Goal: Information Seeking & Learning: Learn about a topic

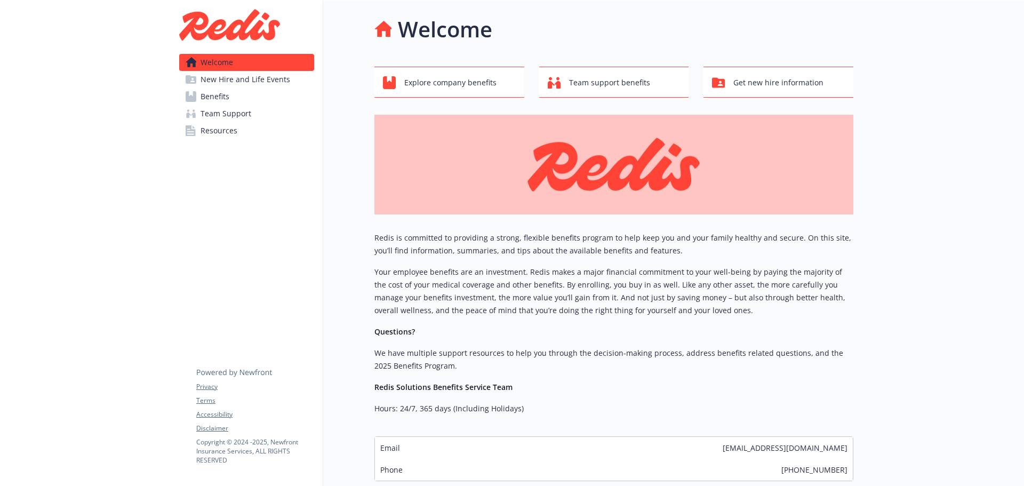
click at [251, 98] on link "Benefits" at bounding box center [246, 96] width 135 height 17
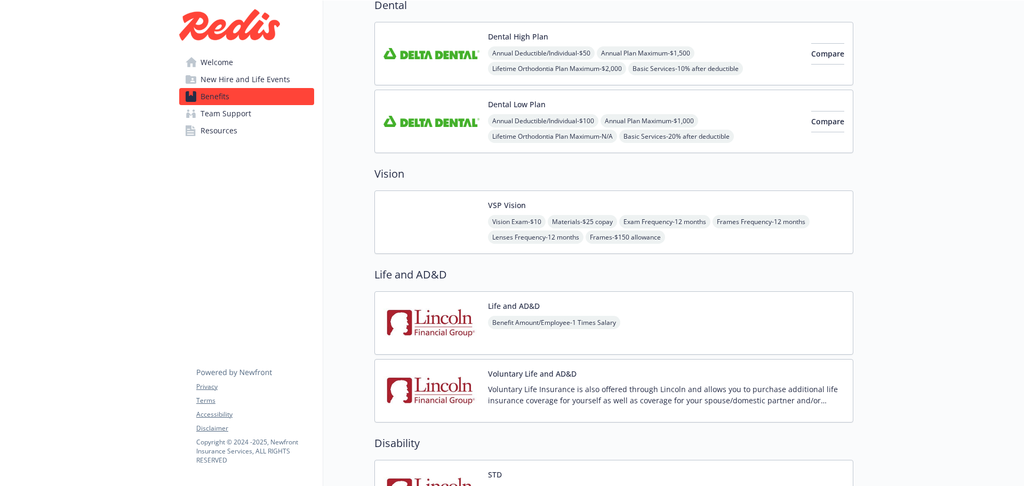
scroll to position [694, 0]
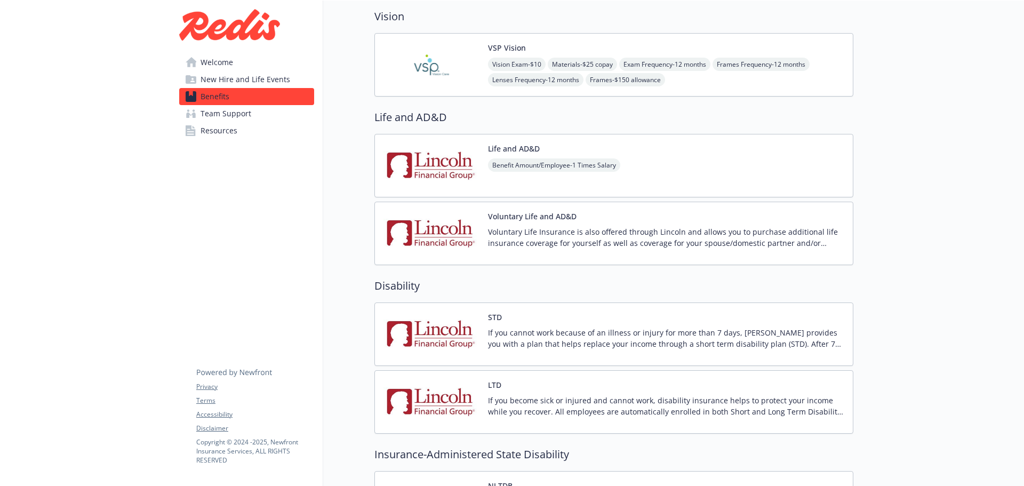
click at [591, 244] on p "Voluntary Life Insurance is also offered through Lincoln and allows you to purc…" at bounding box center [666, 237] width 356 height 22
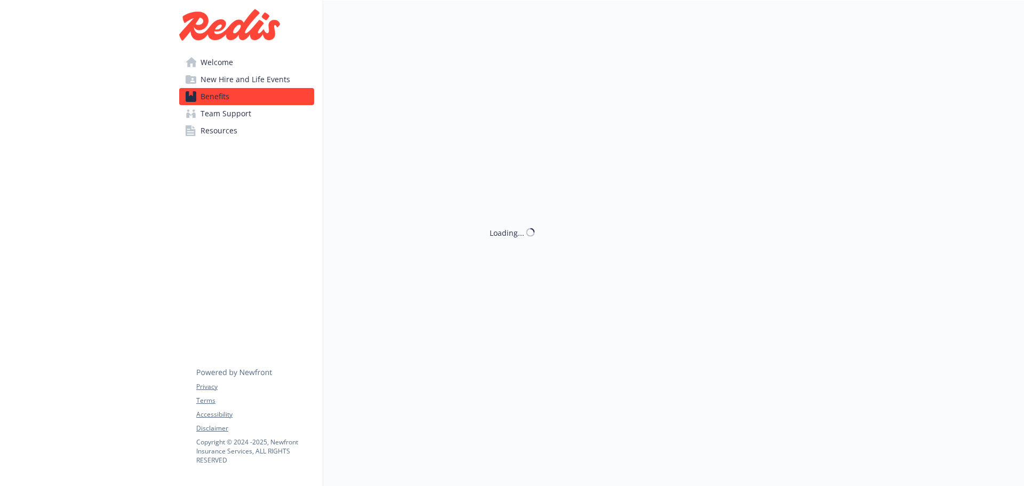
scroll to position [694, 0]
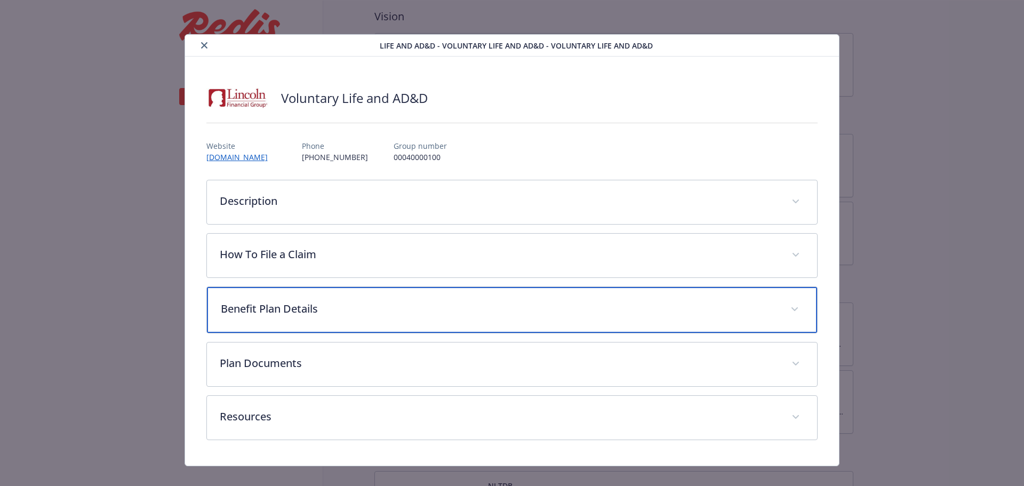
click at [447, 307] on p "Benefit Plan Details" at bounding box center [499, 309] width 557 height 16
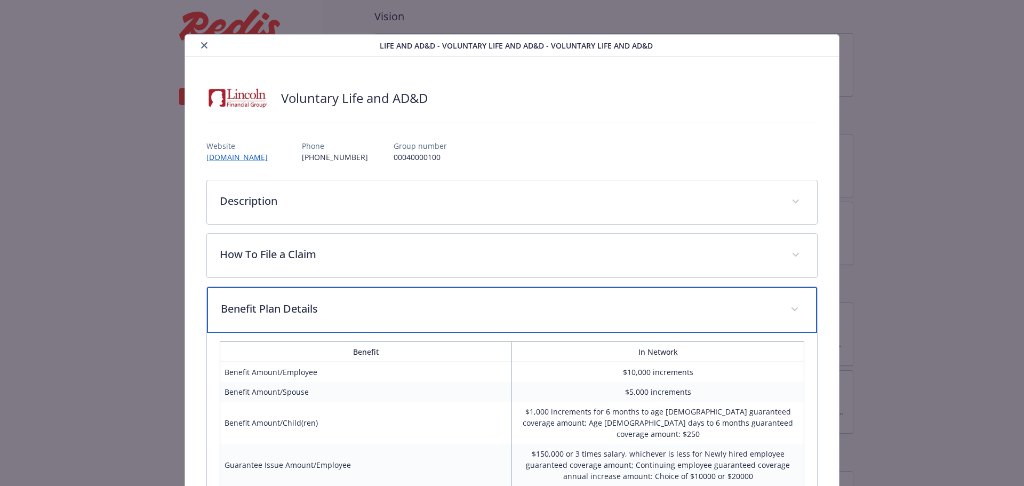
scroll to position [160, 0]
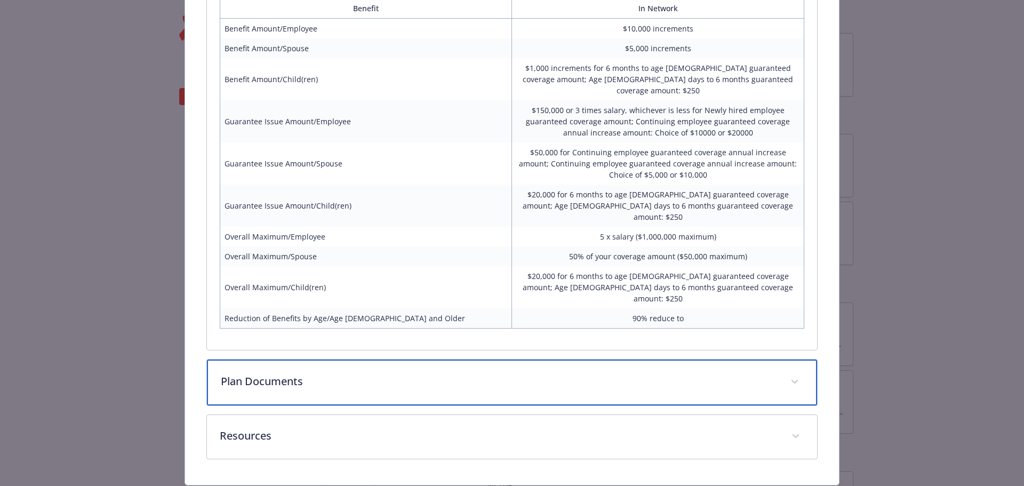
click at [442, 360] on div "Plan Documents" at bounding box center [512, 383] width 611 height 46
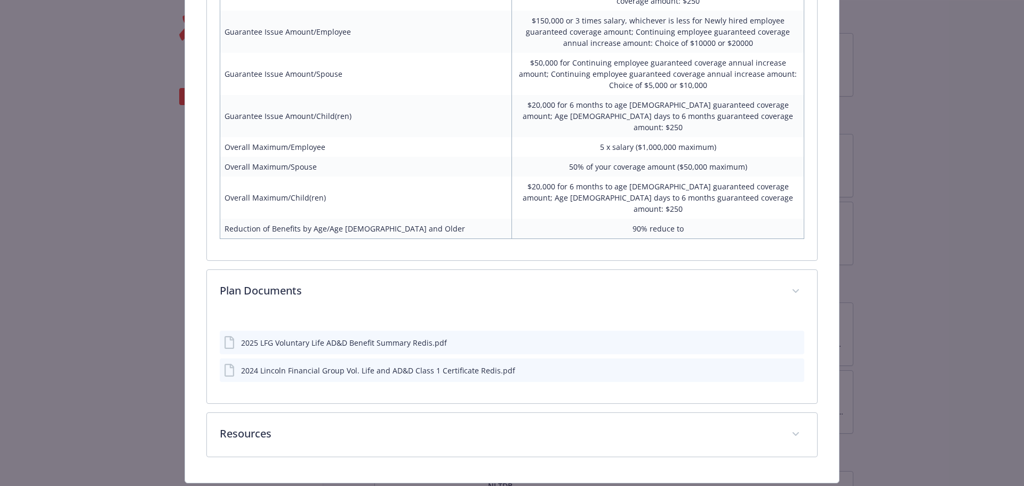
scroll to position [429, 0]
click at [412, 339] on div "2025 LFG Voluntary Life AD&D Benefit Summary Redis.pdf" at bounding box center [344, 344] width 206 height 11
click at [791, 340] on icon "preview file" at bounding box center [795, 343] width 10 height 7
click at [419, 339] on div "2025 LFG Voluntary Life AD&D Benefit Summary Redis.pdf" at bounding box center [344, 344] width 206 height 11
click at [790, 340] on icon "preview file" at bounding box center [795, 343] width 10 height 7
